Goal: Check status

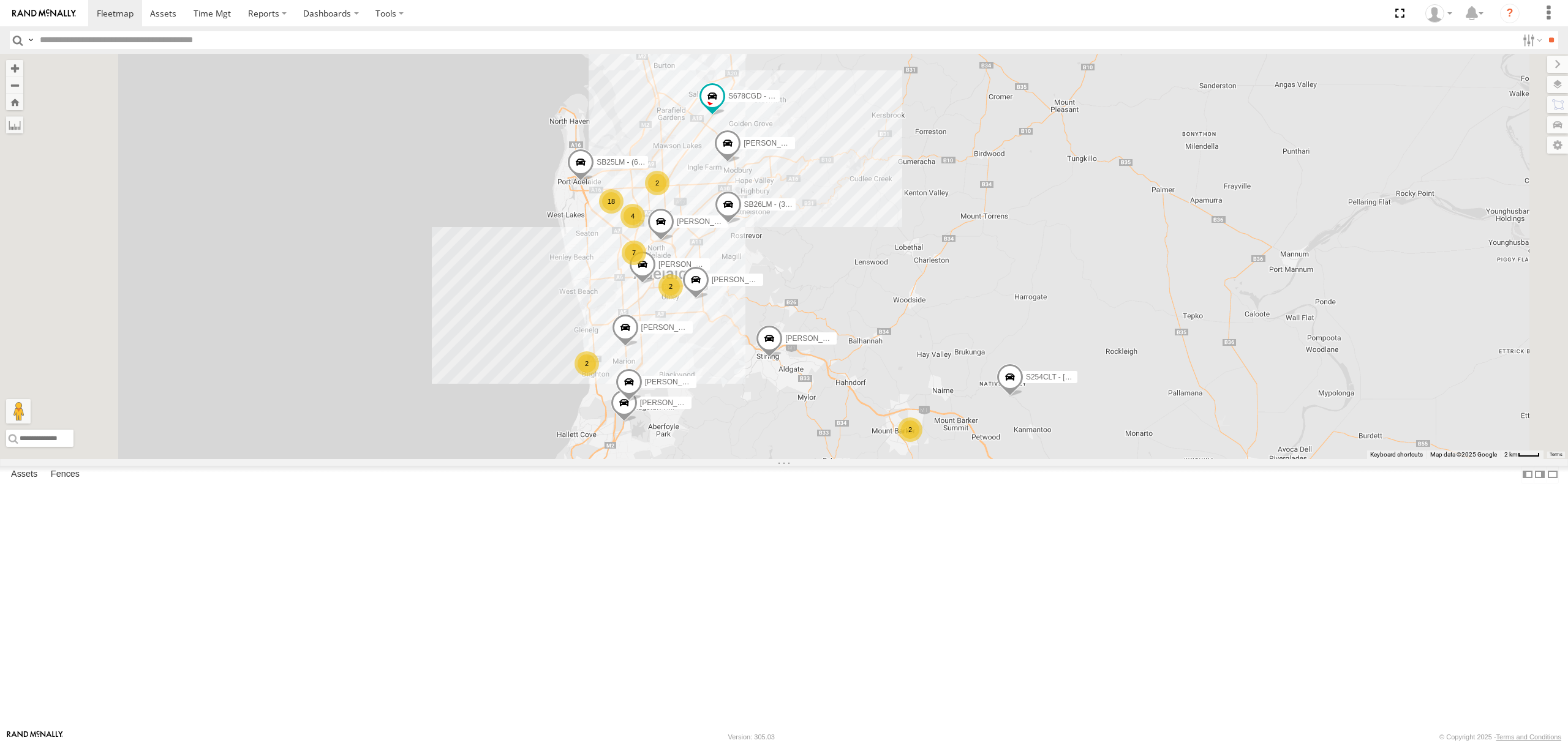
click at [0, 0] on div "All Assets" at bounding box center [0, 0] width 0 height 0
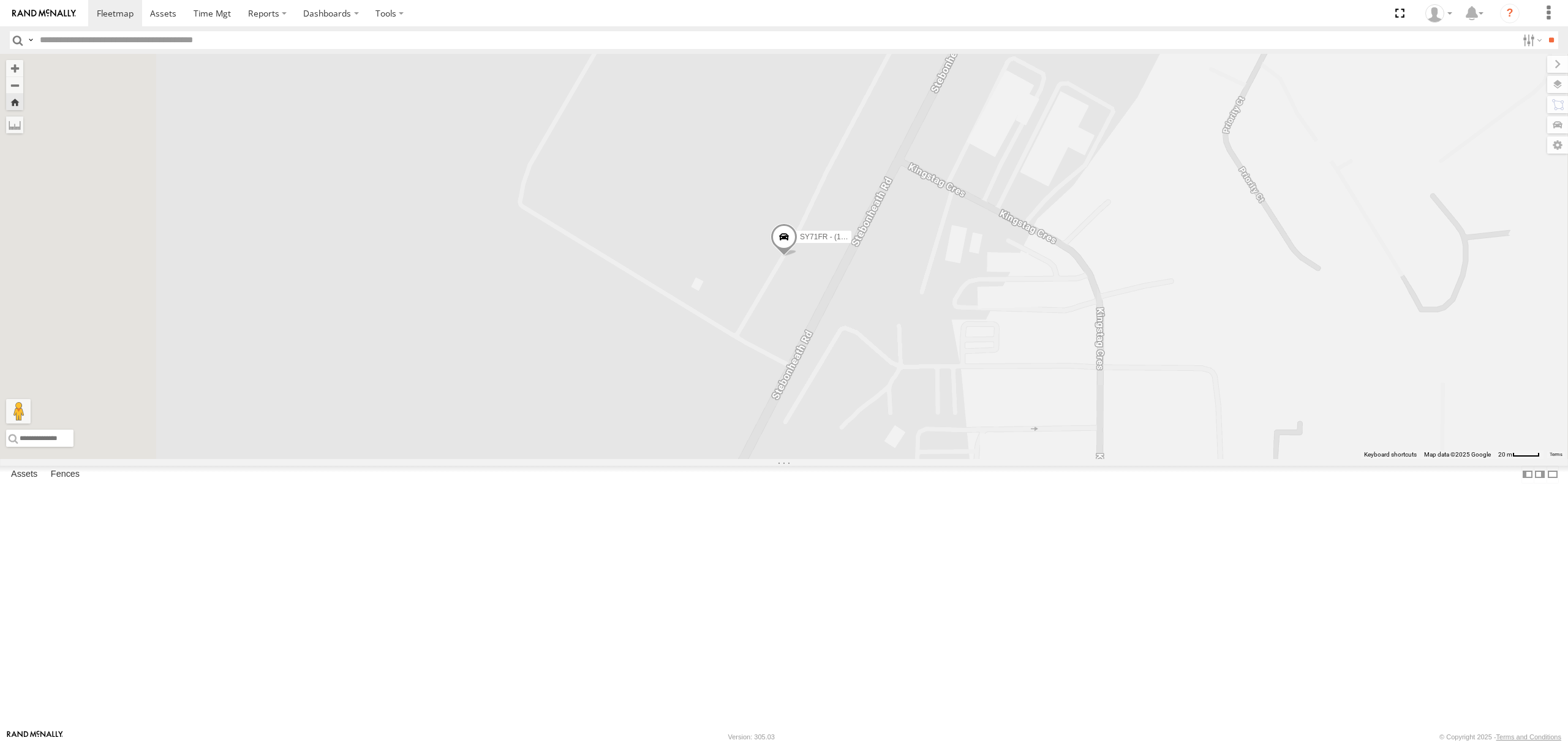
click at [902, 241] on span "SY71FR - (16P TRAILER) PM1" at bounding box center [851, 237] width 102 height 9
click at [902, 459] on div "SY71FR - (16P TRAILER) PM1 SY71FR - (16P TRAILER) PM1 All Assets Stebonheath [P…" at bounding box center [784, 256] width 1568 height 405
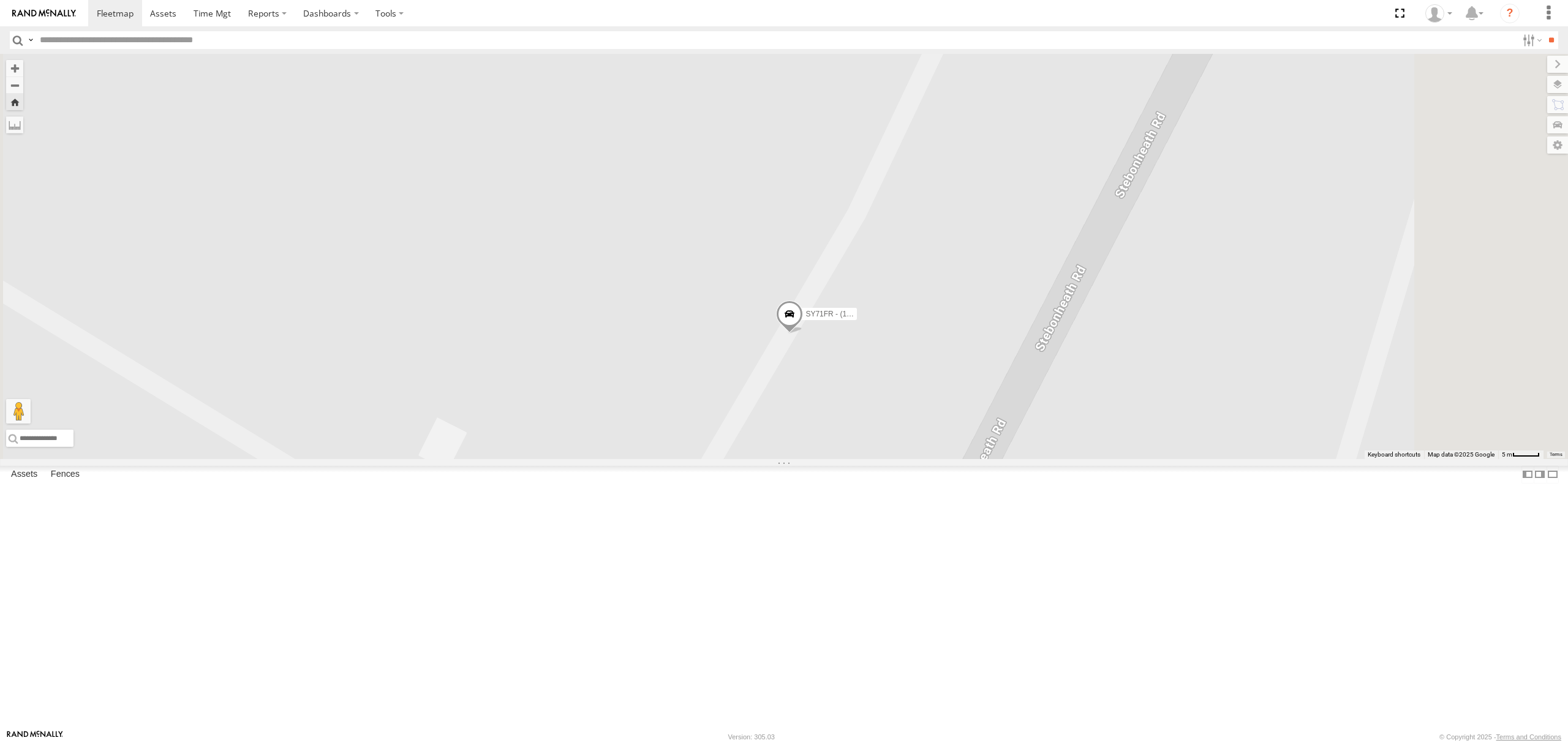
click at [0, 0] on div "SB25LM - (6P HINO) R6" at bounding box center [0, 0] width 0 height 0
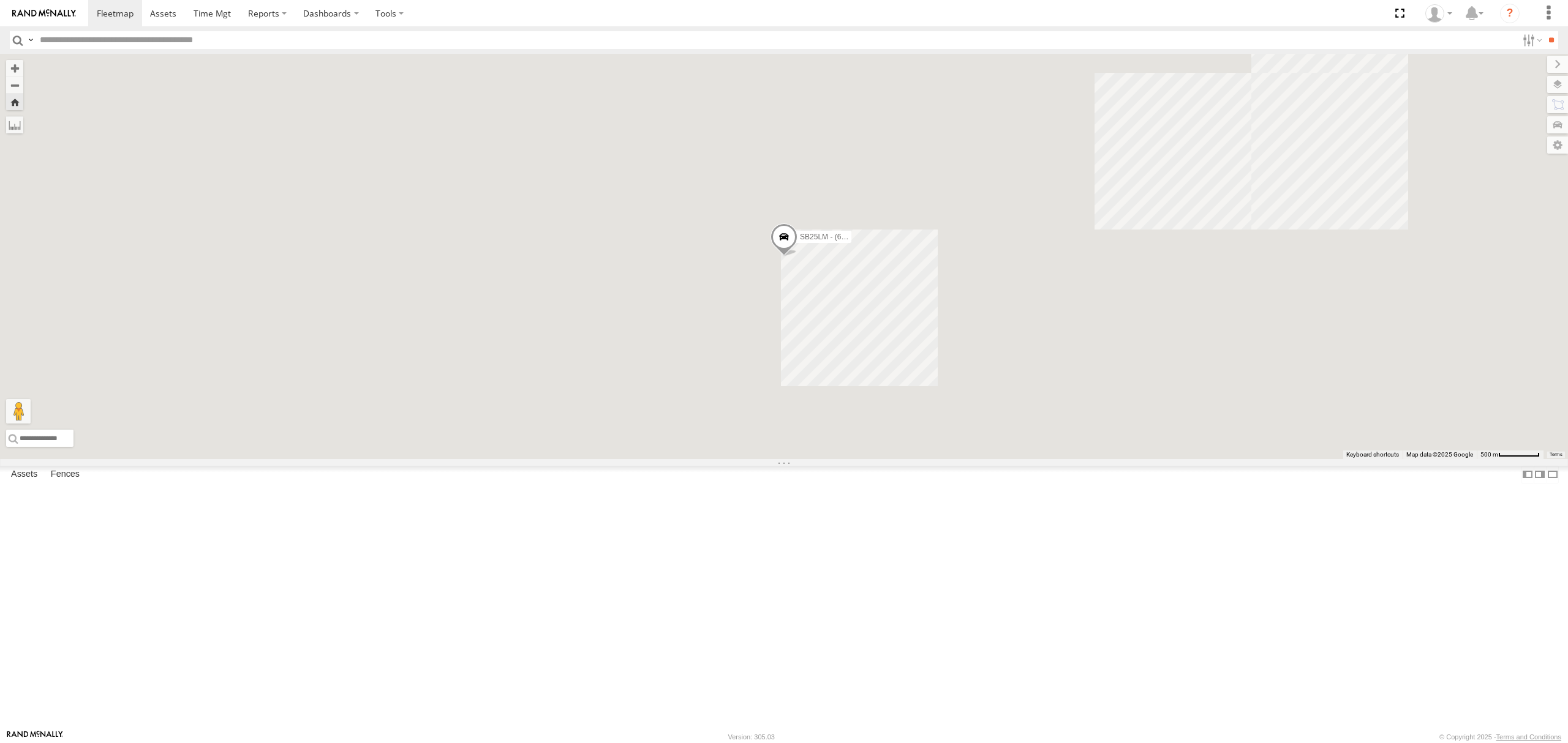
click at [0, 0] on div "S678CGD - Fridge It Sprinter All Assets" at bounding box center [0, 0] width 0 height 0
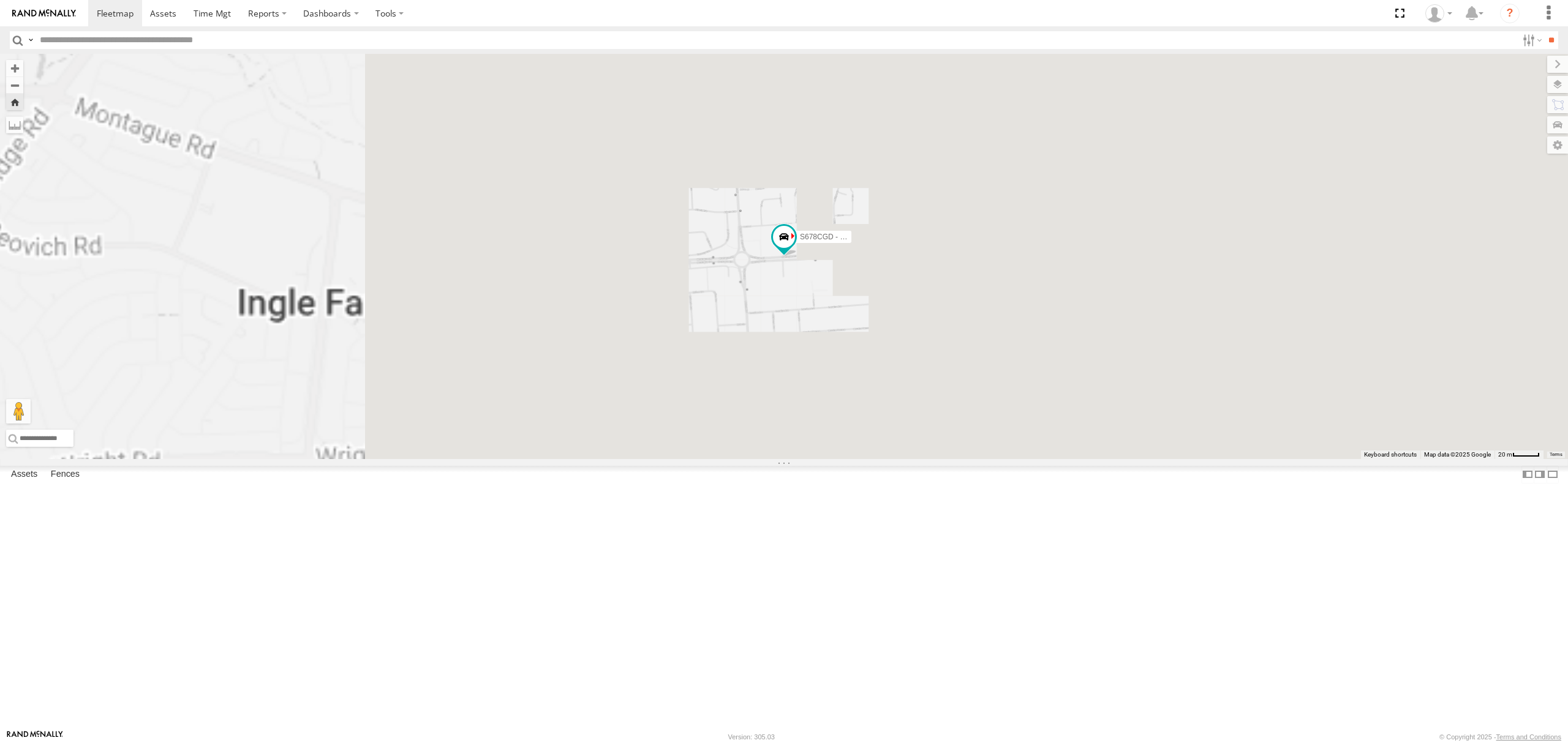
click at [0, 0] on div "All Assets" at bounding box center [0, 0] width 0 height 0
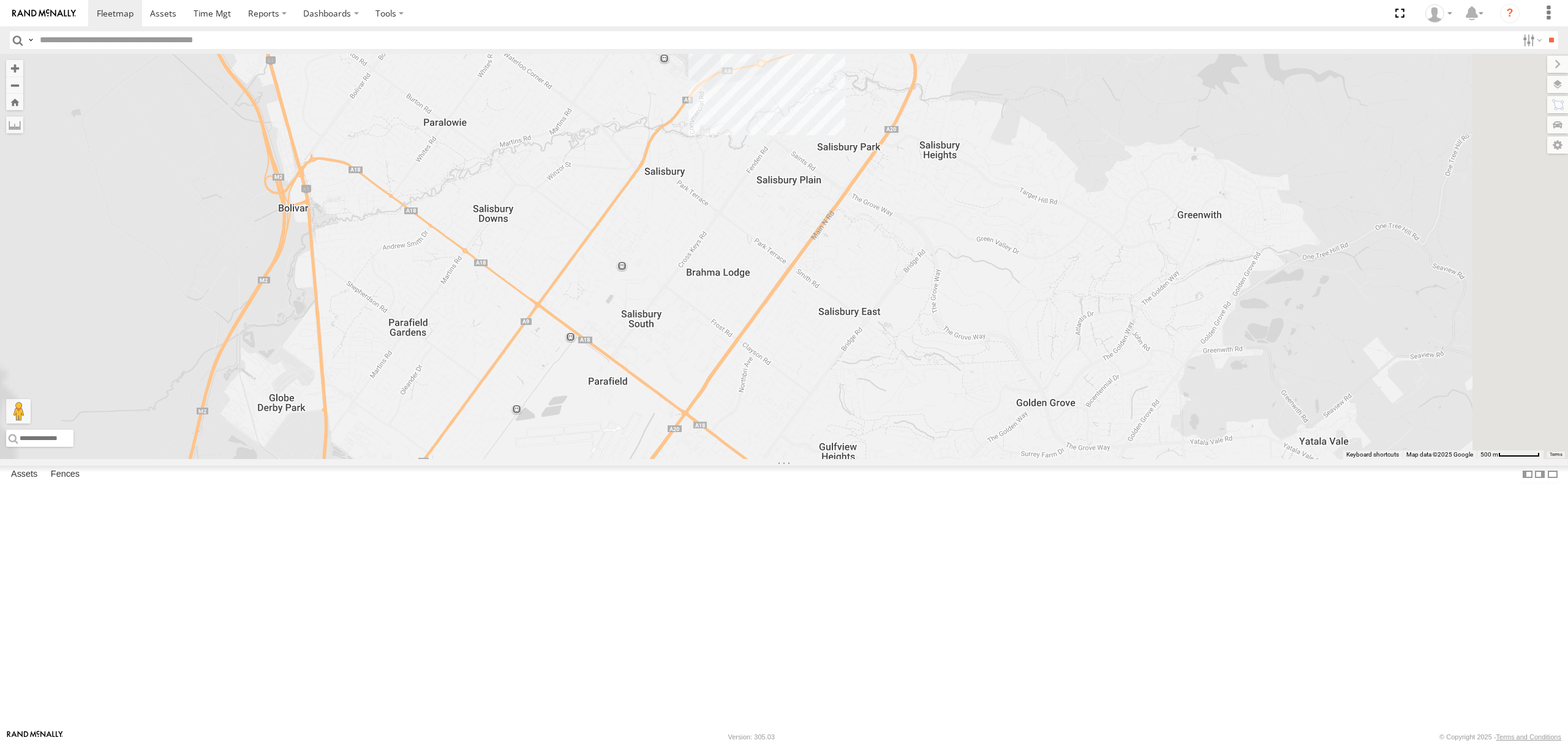
drag, startPoint x: 904, startPoint y: 287, endPoint x: 922, endPoint y: 429, distance: 143.1
click at [922, 426] on div "[PERSON_NAME] S254CLT - [PERSON_NAME] SB26LM - (3P HINO) R7 [PERSON_NAME] [PERS…" at bounding box center [784, 256] width 1568 height 405
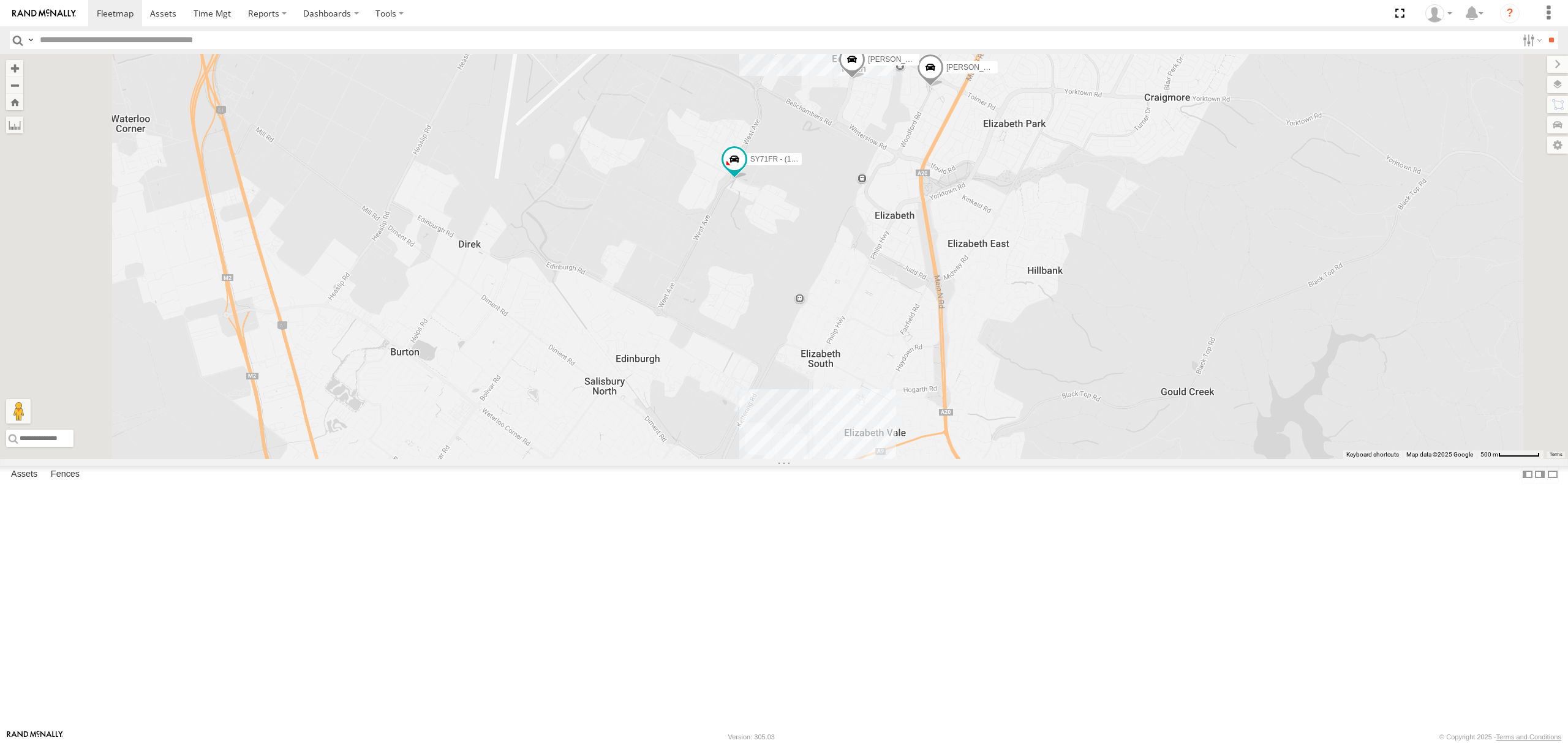
click at [952, 390] on div "[PERSON_NAME] S254CLT - [PERSON_NAME] SB26LM - (3P HINO) R7 [PERSON_NAME] [PERS…" at bounding box center [784, 256] width 1568 height 405
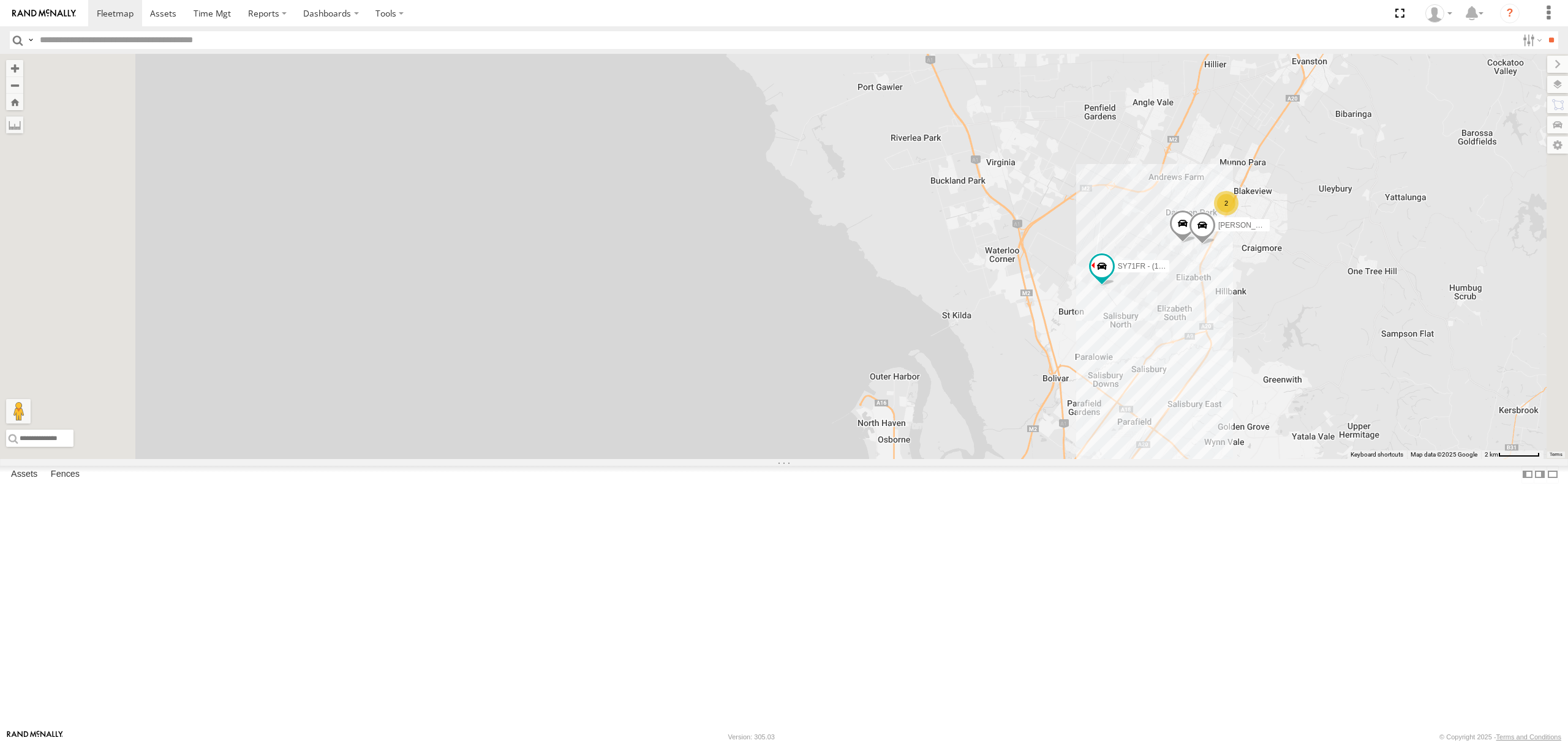
click at [0, 0] on link at bounding box center [0, 0] width 0 height 0
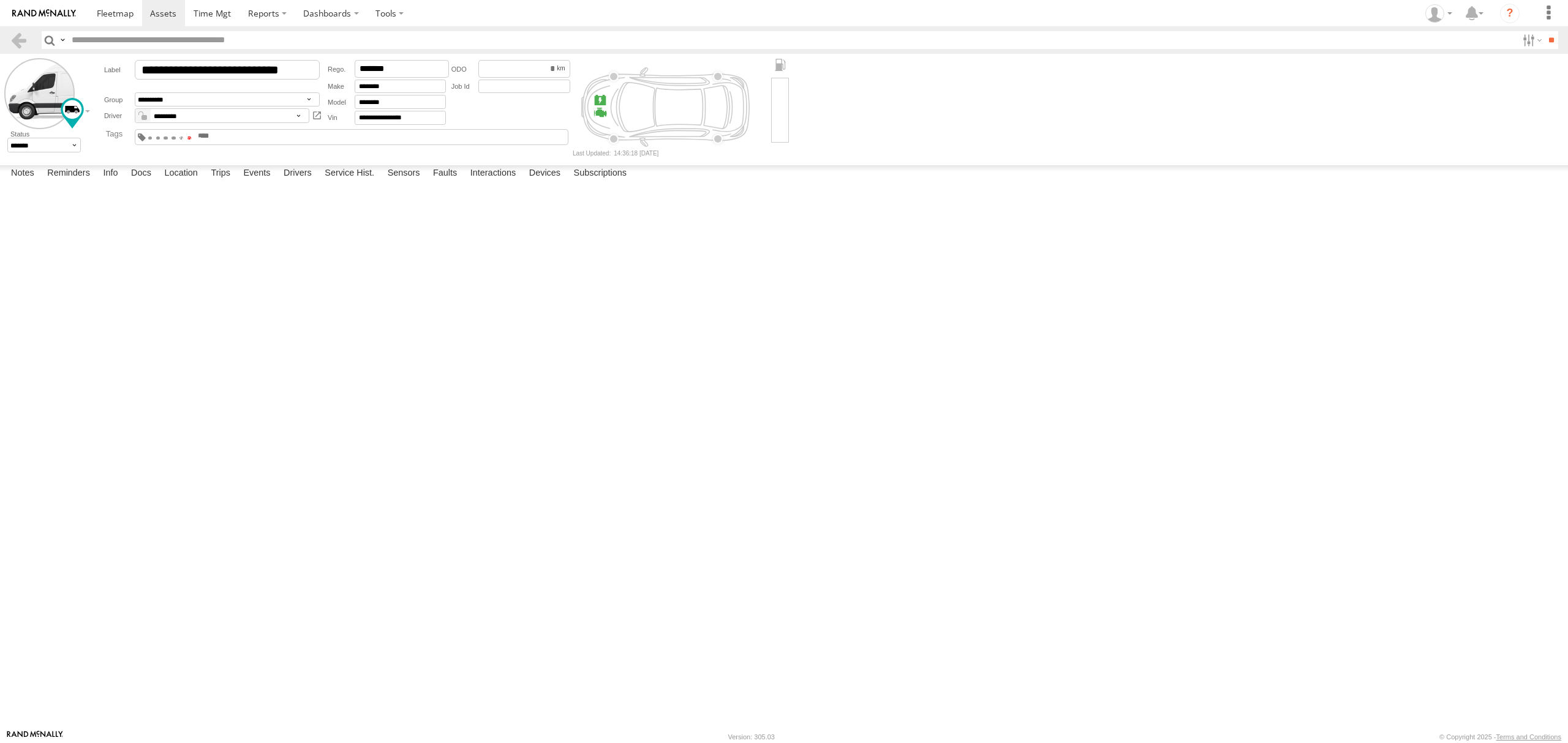
click at [192, 139] on span at bounding box center [189, 137] width 4 height 3
click at [97, 19] on span at bounding box center [116, 14] width 37 height 12
